Goal: Task Accomplishment & Management: Manage account settings

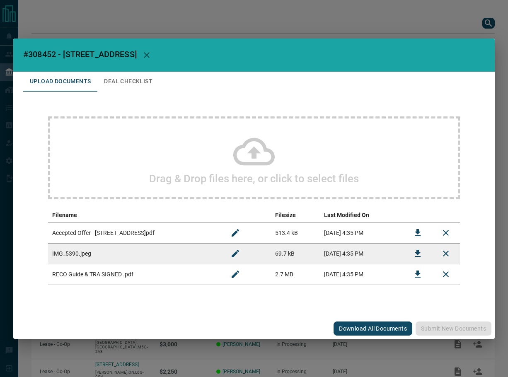
click at [53, 54] on span "#308452 - [STREET_ADDRESS]" at bounding box center [79, 54] width 113 height 10
copy span "308452"
click at [419, 238] on button "Download" at bounding box center [418, 233] width 20 height 20
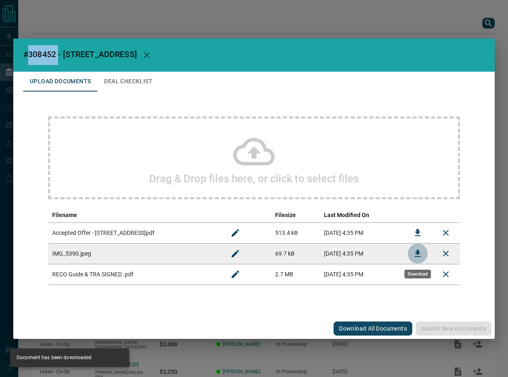
click at [415, 252] on icon "Download" at bounding box center [418, 254] width 10 height 10
click at [134, 75] on button "Deal Checklist" at bounding box center [128, 82] width 62 height 20
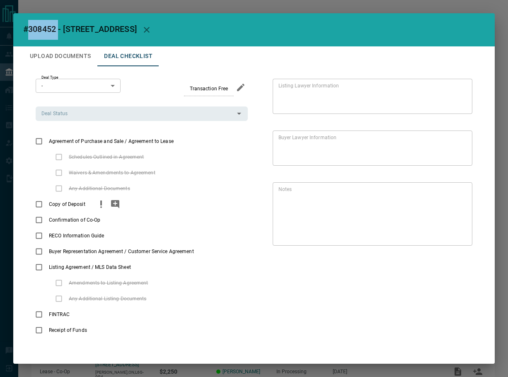
click at [99, 207] on icon "priority" at bounding box center [101, 204] width 10 height 10
click at [113, 206] on icon "add note" at bounding box center [115, 204] width 8 height 8
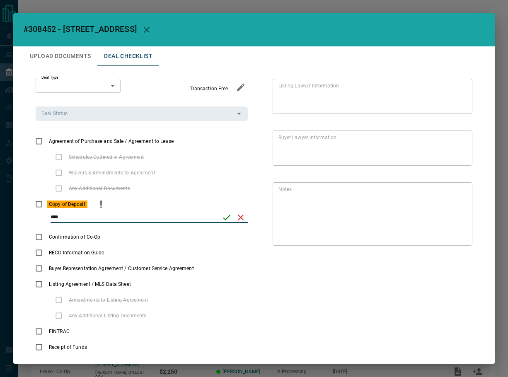
type input "****"
click at [222, 215] on icon "save" at bounding box center [227, 217] width 10 height 10
click at [88, 118] on input "Deal Status" at bounding box center [134, 113] width 193 height 9
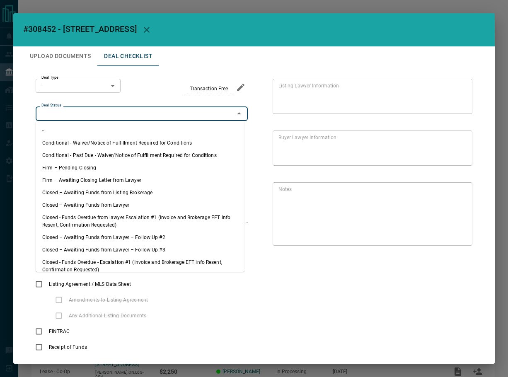
click at [99, 162] on li "Firm – Pending Closing" at bounding box center [140, 168] width 209 height 12
type input "**********"
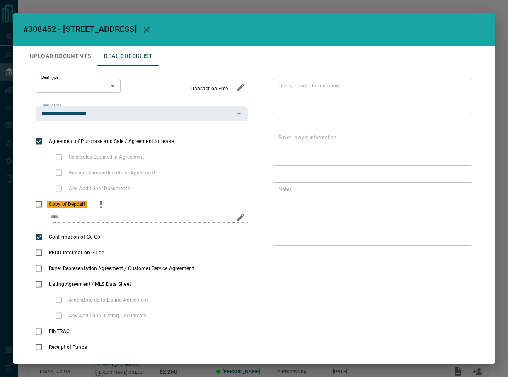
click at [60, 78] on div "**********" at bounding box center [253, 216] width 461 height 301
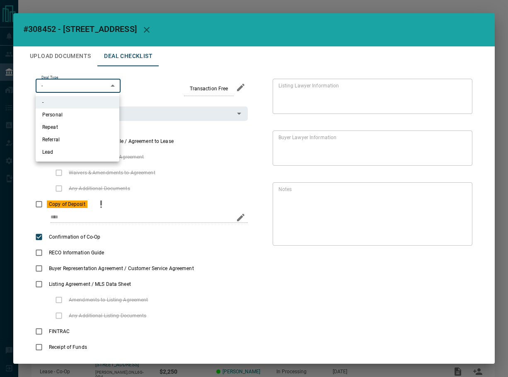
click at [65, 83] on body "Lead Transfers Leads Deals Listings Campaigns Quota Rules Agent Quotas Admin Mo…" at bounding box center [254, 219] width 508 height 438
click at [73, 117] on li "Personal" at bounding box center [78, 115] width 84 height 12
type input "*"
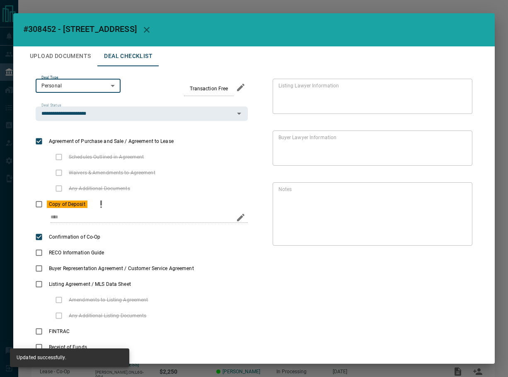
click at [61, 61] on button "Upload Documents" at bounding box center [60, 56] width 74 height 20
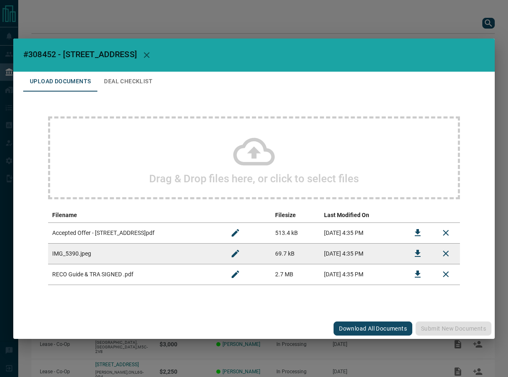
click at [410, 273] on button "Download" at bounding box center [418, 274] width 20 height 20
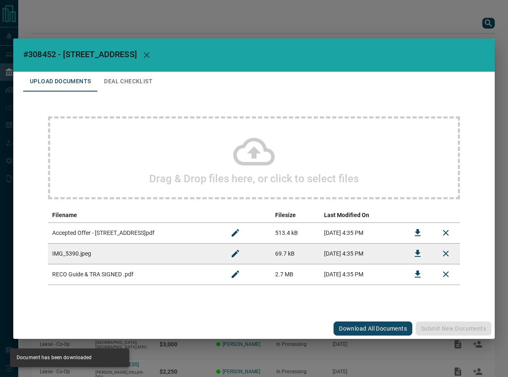
click at [140, 68] on h2 "#308452 - [STREET_ADDRESS]" at bounding box center [253, 55] width 481 height 33
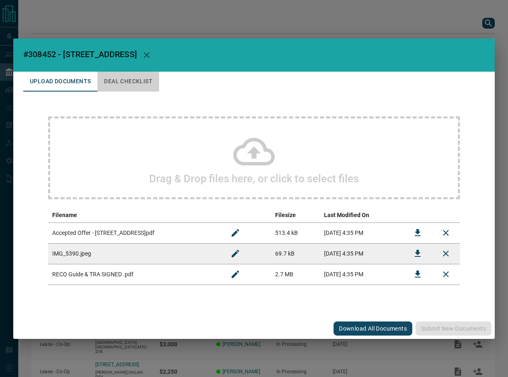
click at [140, 79] on button "Deal Checklist" at bounding box center [128, 82] width 62 height 20
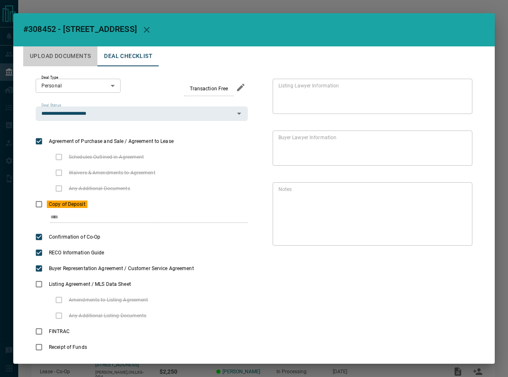
click at [88, 60] on button "Upload Documents" at bounding box center [60, 56] width 74 height 20
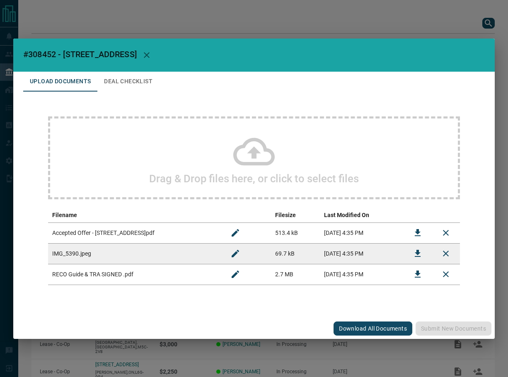
click at [146, 131] on div "Drag & Drop files here, or click to select files" at bounding box center [254, 157] width 412 height 83
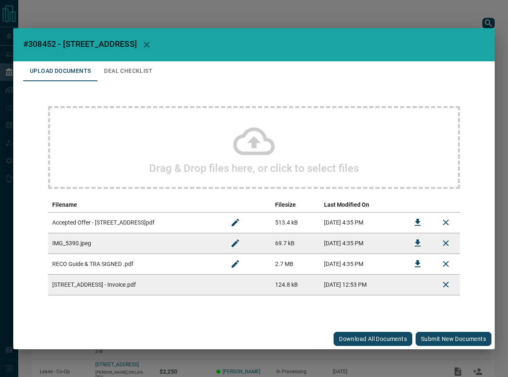
click at [437, 342] on button "Submit new documents" at bounding box center [453, 339] width 76 height 14
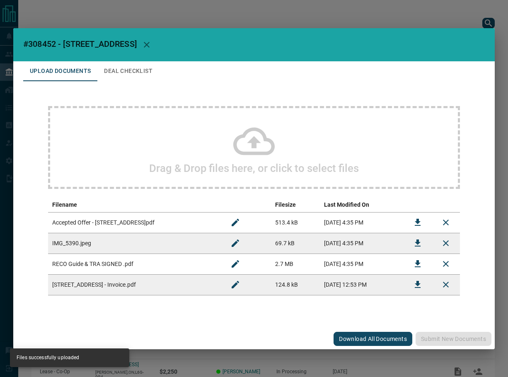
click at [117, 61] on button "Deal Checklist" at bounding box center [128, 71] width 62 height 20
